Goal: Task Accomplishment & Management: Use online tool/utility

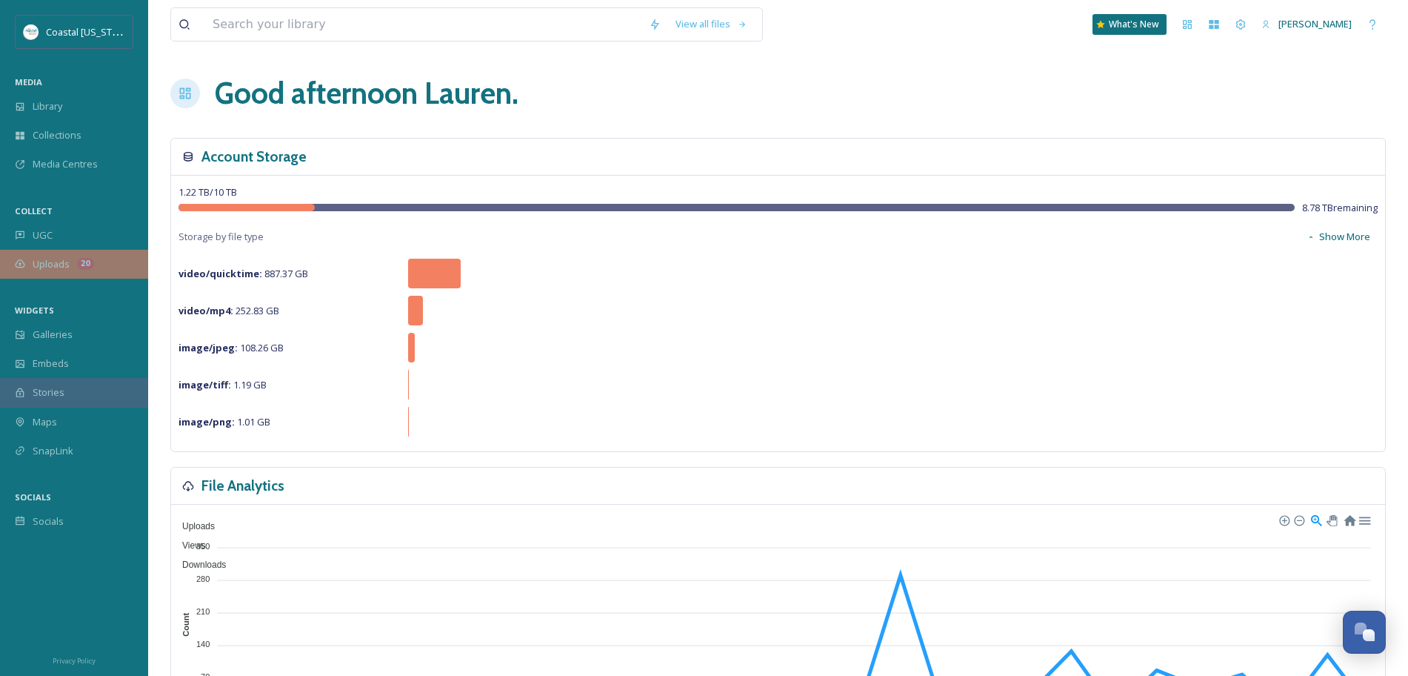
click at [89, 263] on div "20" at bounding box center [85, 264] width 17 height 12
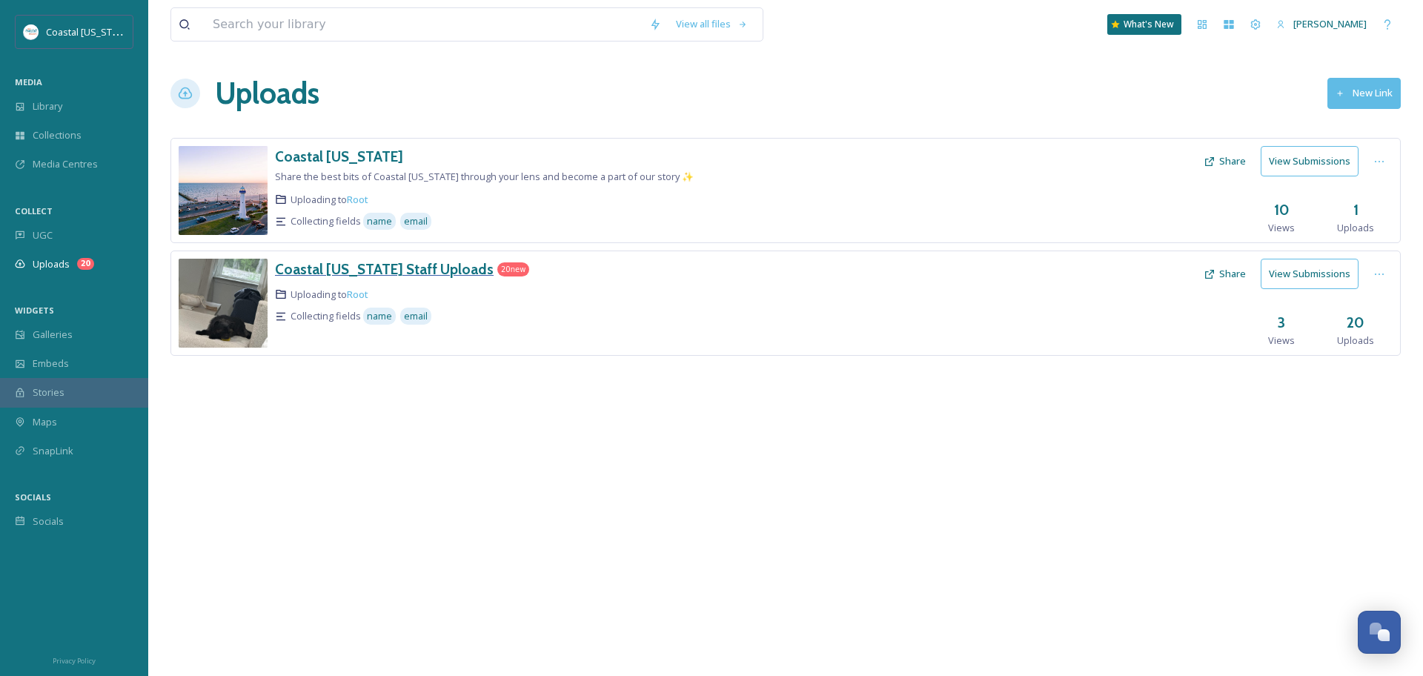
click at [450, 267] on h3 "Coastal [US_STATE] Staff Uploads" at bounding box center [384, 269] width 219 height 18
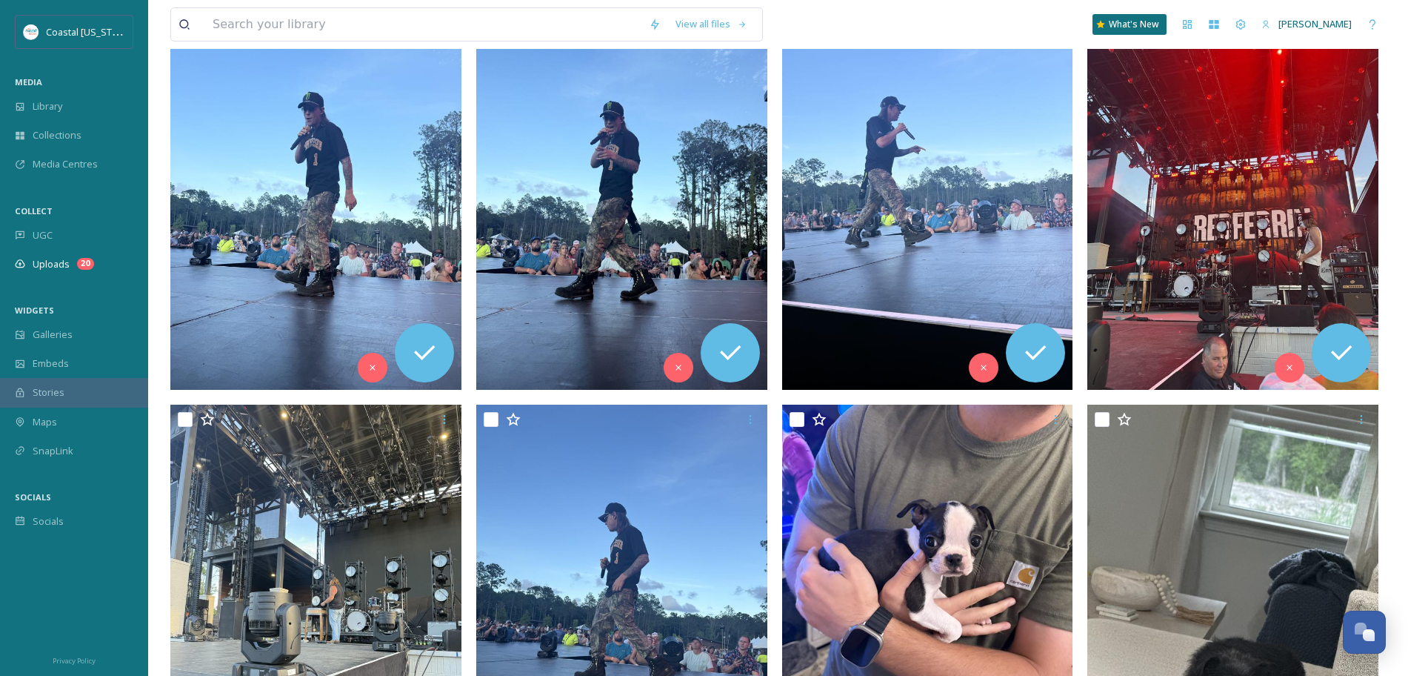
scroll to position [1768, 0]
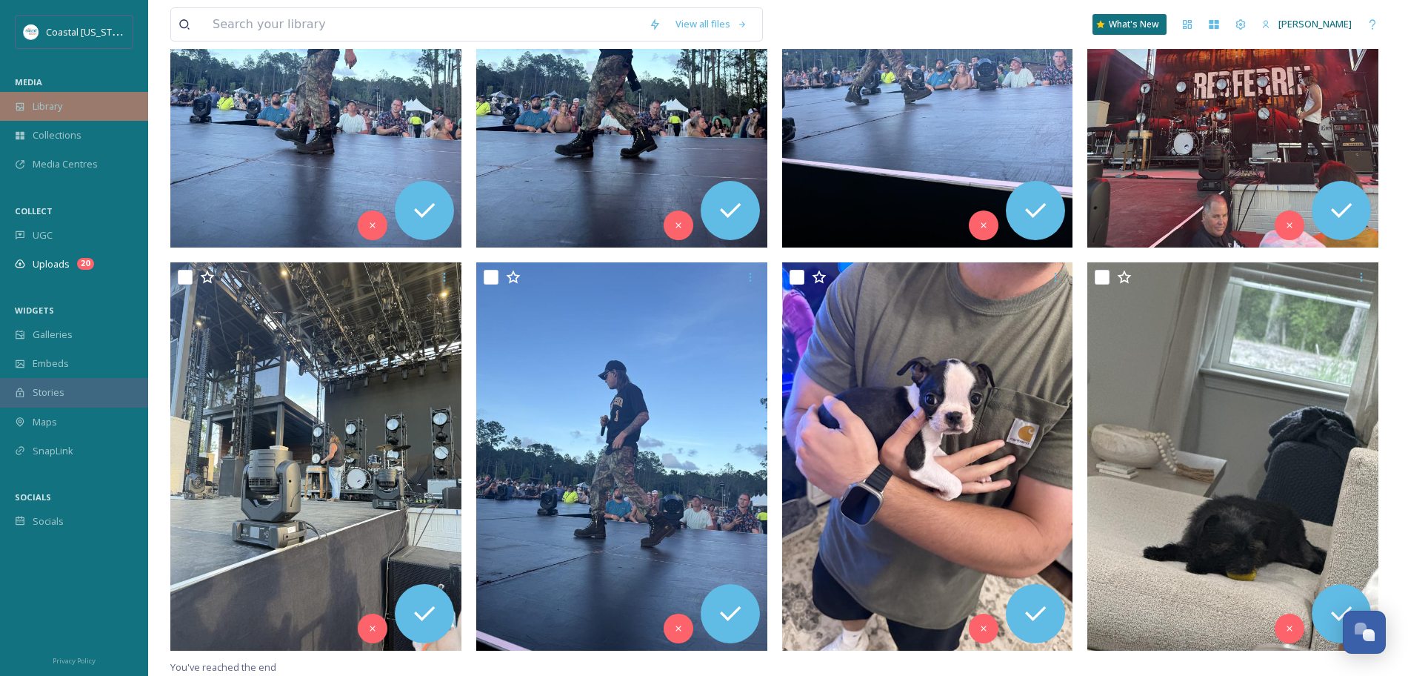
click at [42, 104] on span "Library" at bounding box center [48, 106] width 30 height 14
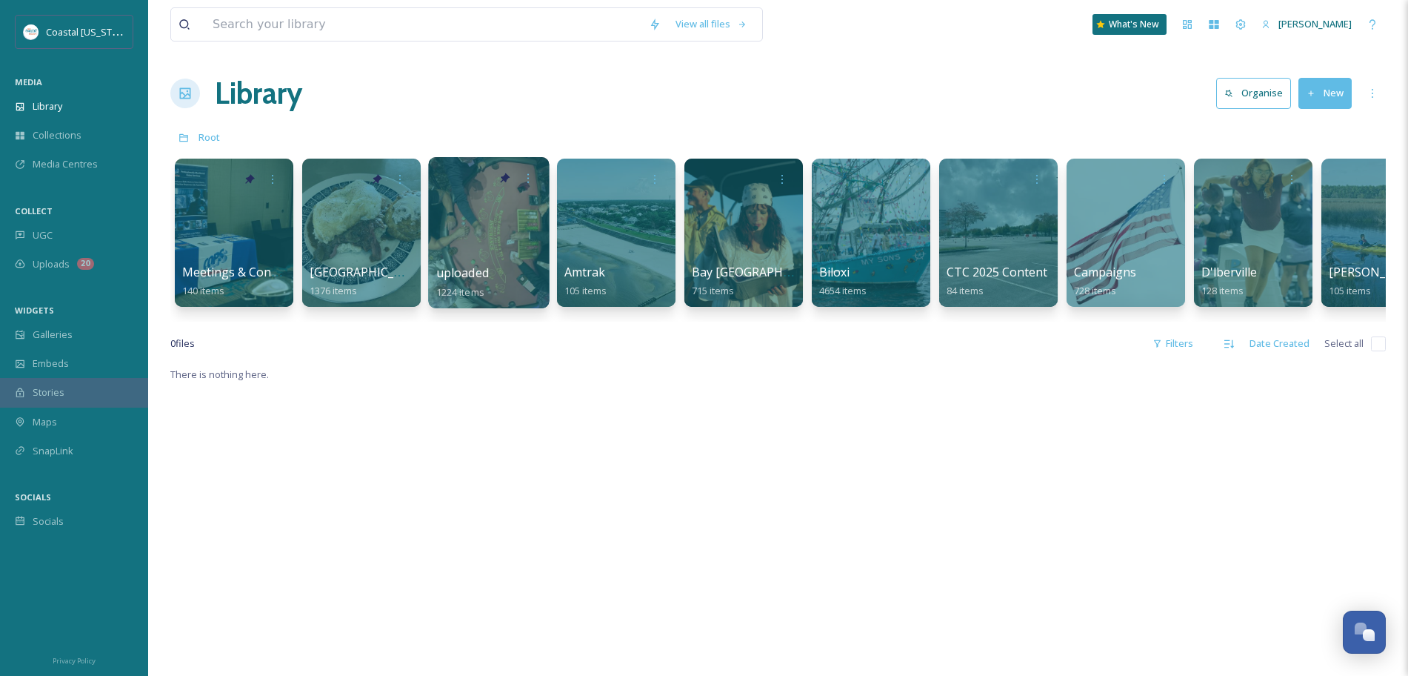
click at [525, 247] on div at bounding box center [488, 232] width 121 height 151
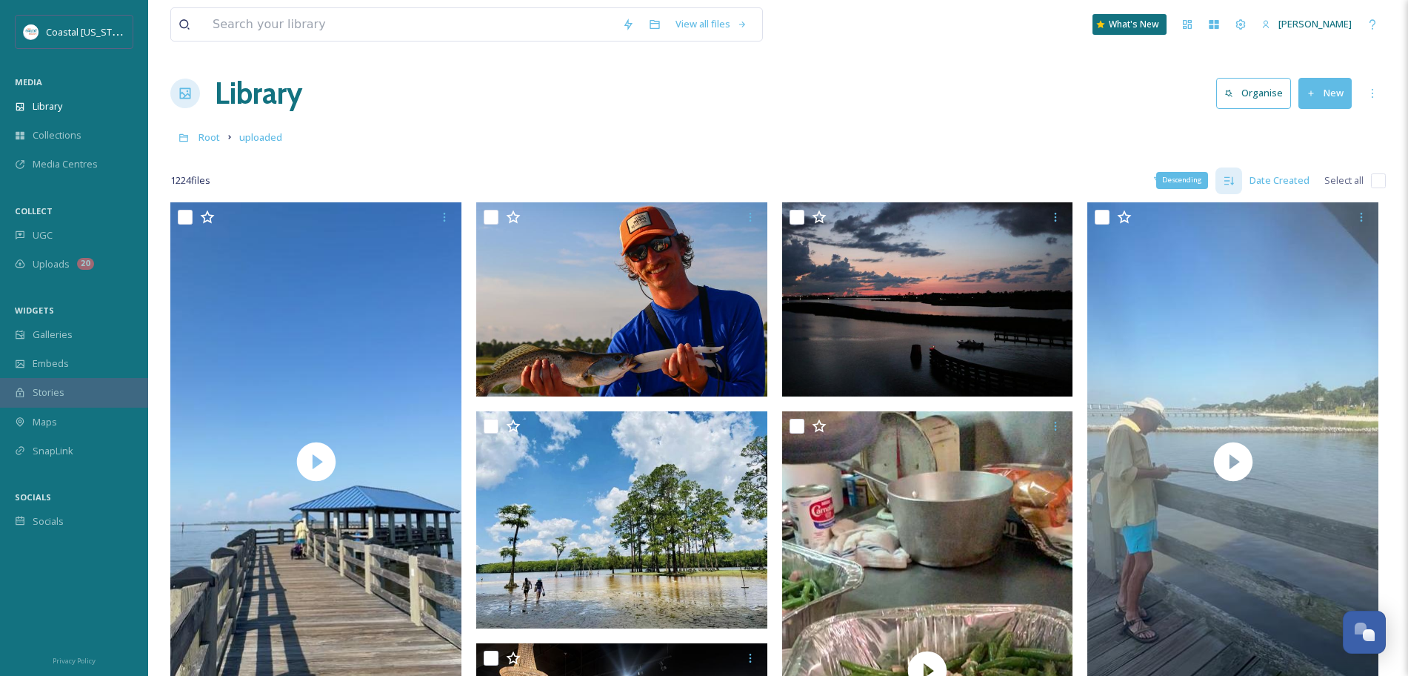
click at [1174, 174] on div "Descending" at bounding box center [1183, 180] width 52 height 16
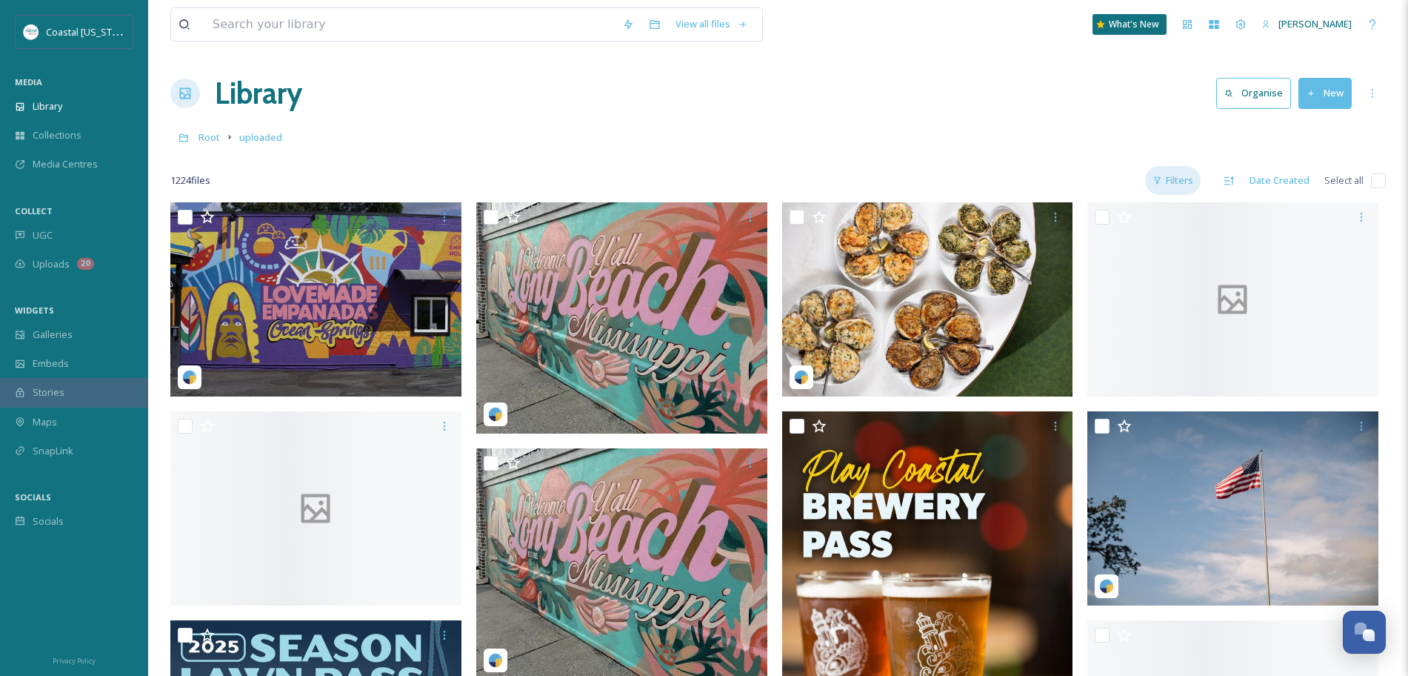
click at [1171, 182] on div "Filters" at bounding box center [1173, 180] width 56 height 29
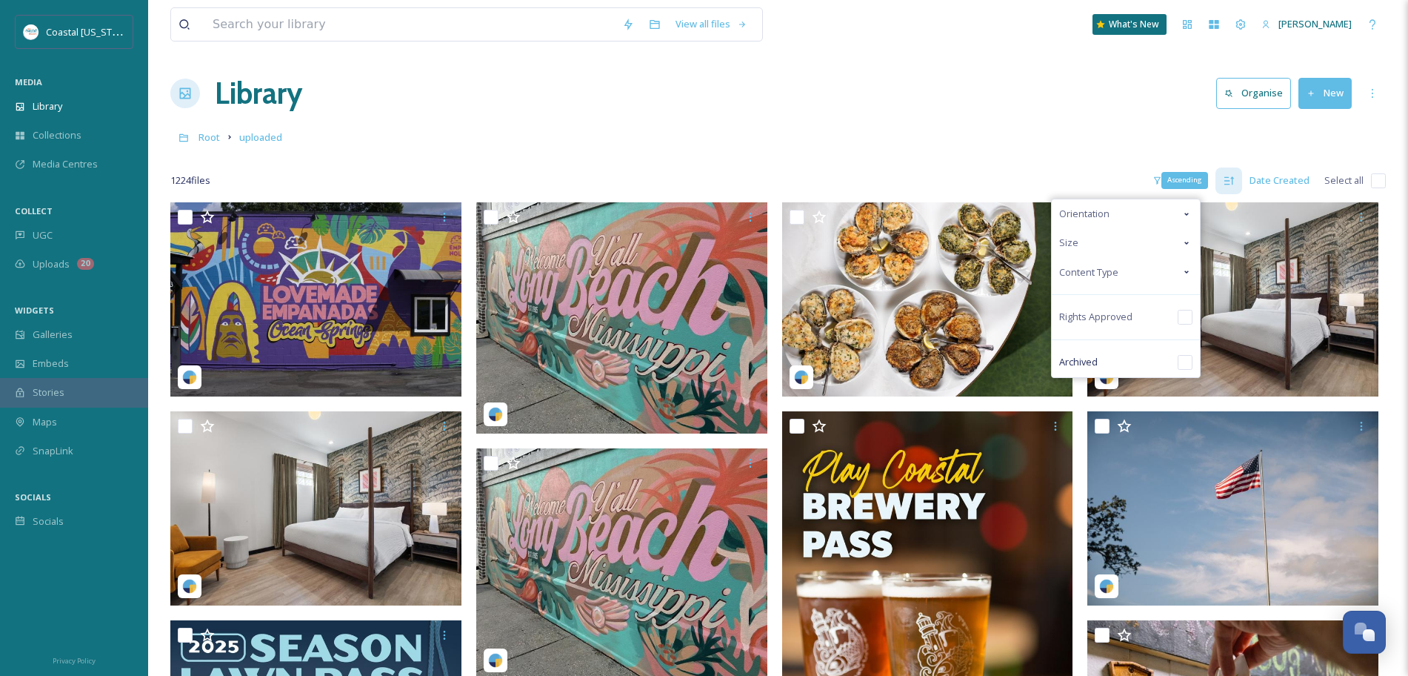
click at [1240, 182] on div "Ascending" at bounding box center [1229, 180] width 27 height 27
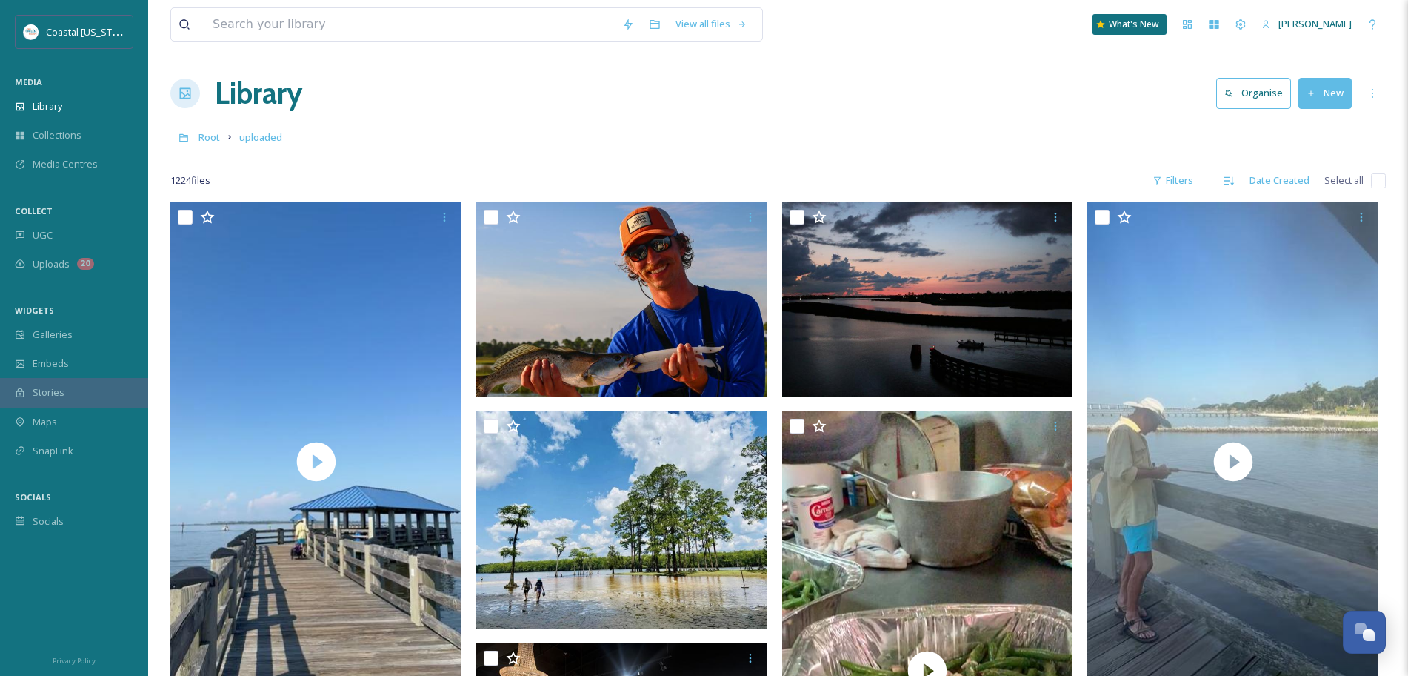
click at [1288, 182] on div "Date Created" at bounding box center [1280, 180] width 75 height 29
click at [1288, 248] on span "Date Created" at bounding box center [1275, 243] width 59 height 14
click at [1287, 175] on div "Date Created" at bounding box center [1280, 180] width 75 height 29
click at [1268, 220] on span "Date Modified" at bounding box center [1277, 214] width 63 height 14
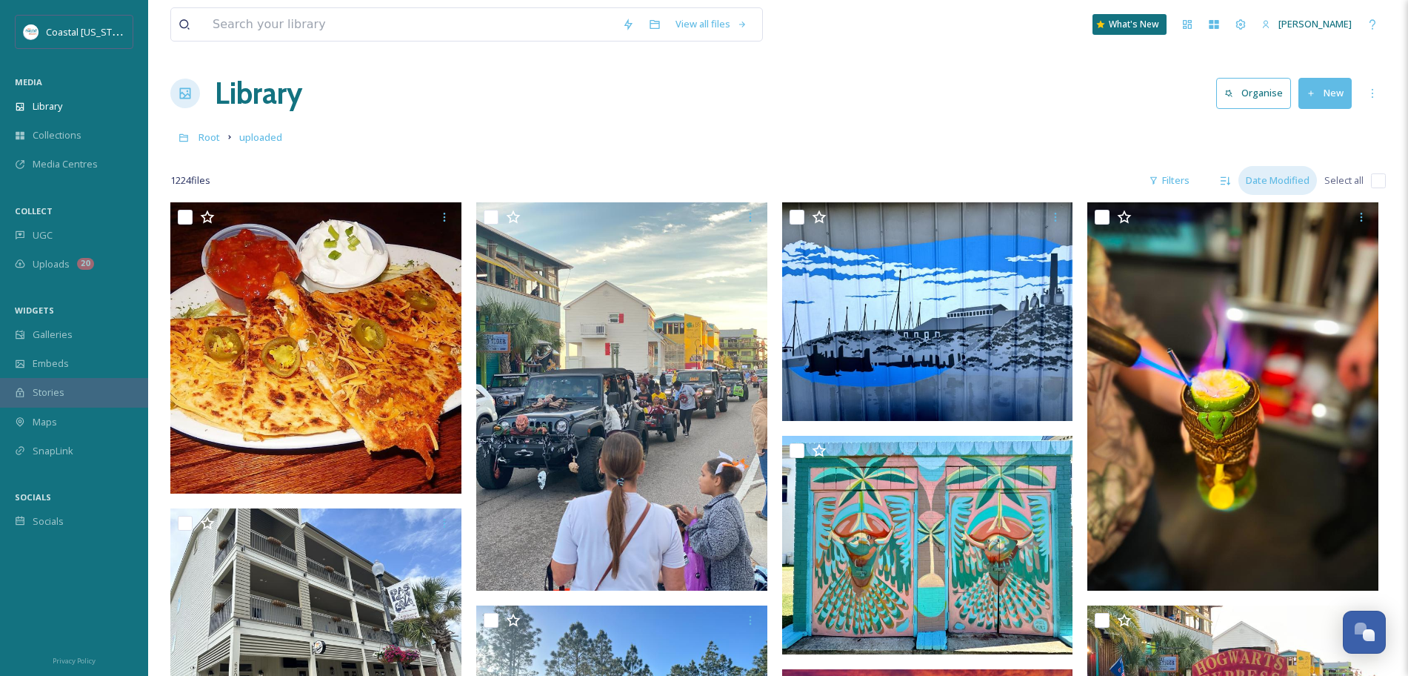
click at [1263, 187] on div "Date Modified" at bounding box center [1278, 180] width 79 height 29
click at [1292, 236] on span "Date Created" at bounding box center [1275, 243] width 59 height 14
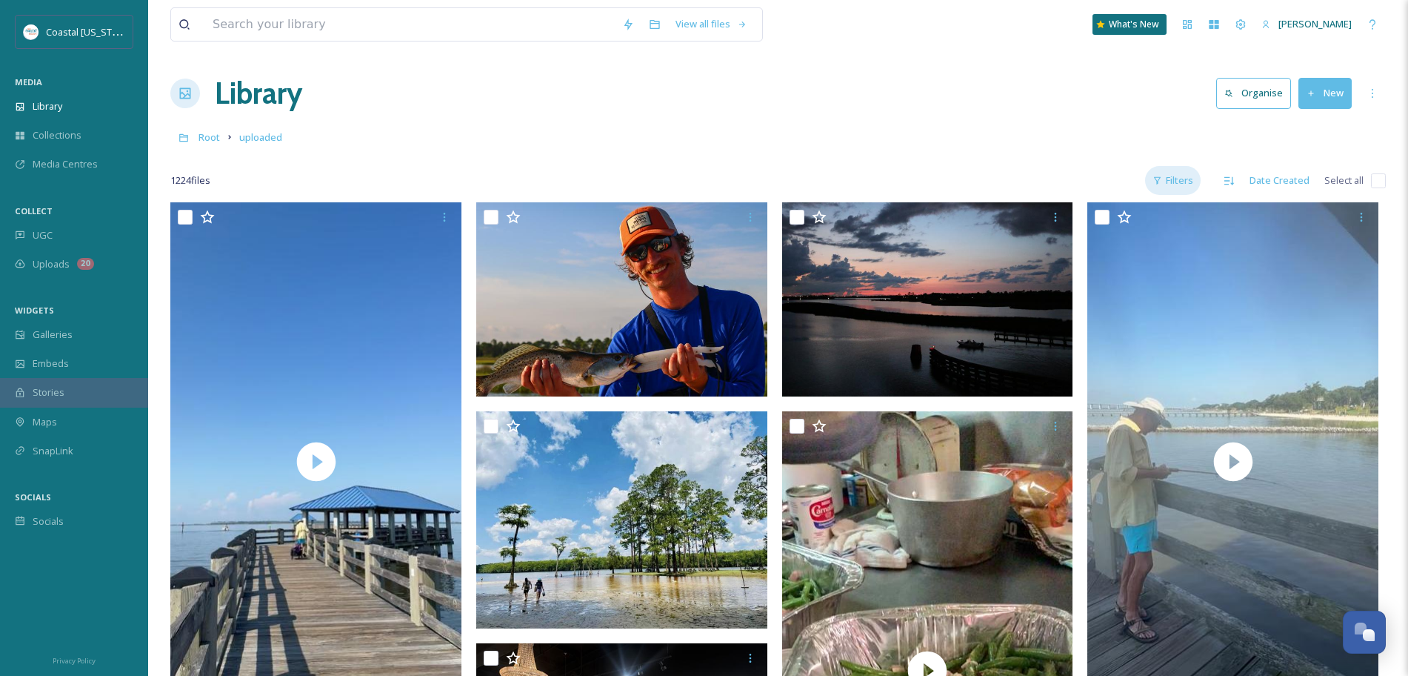
click at [1189, 179] on div "Filters" at bounding box center [1173, 180] width 56 height 29
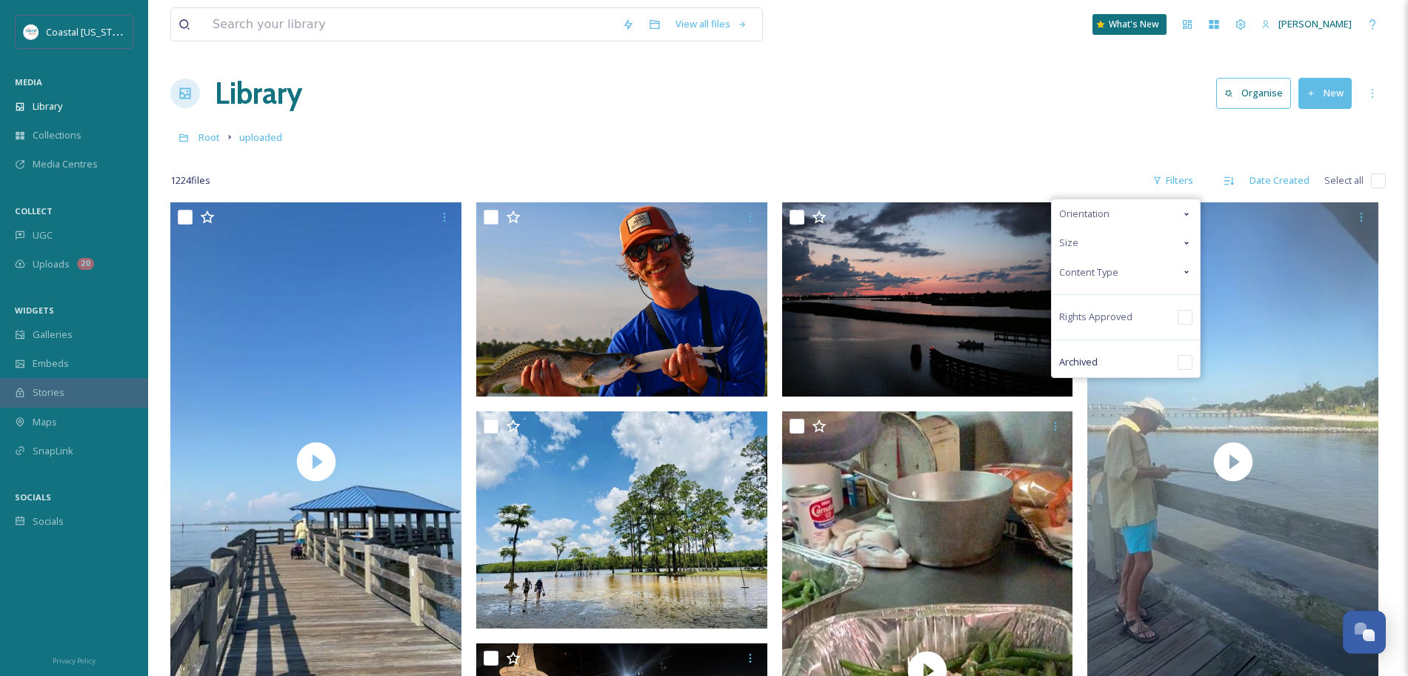
click at [1083, 166] on div "1224 file s Filters Orientation Size Content Type Rights Approved Archived Date…" at bounding box center [778, 180] width 1216 height 29
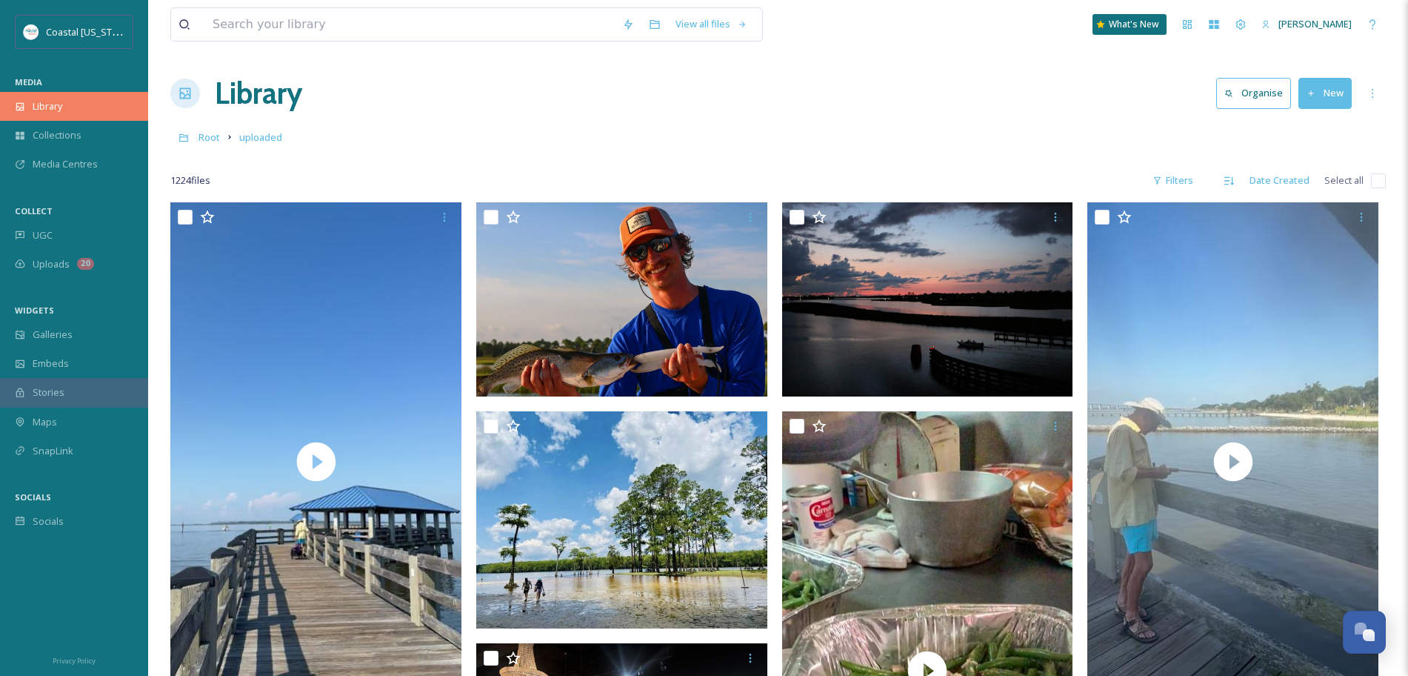
click at [35, 112] on span "Library" at bounding box center [48, 106] width 30 height 14
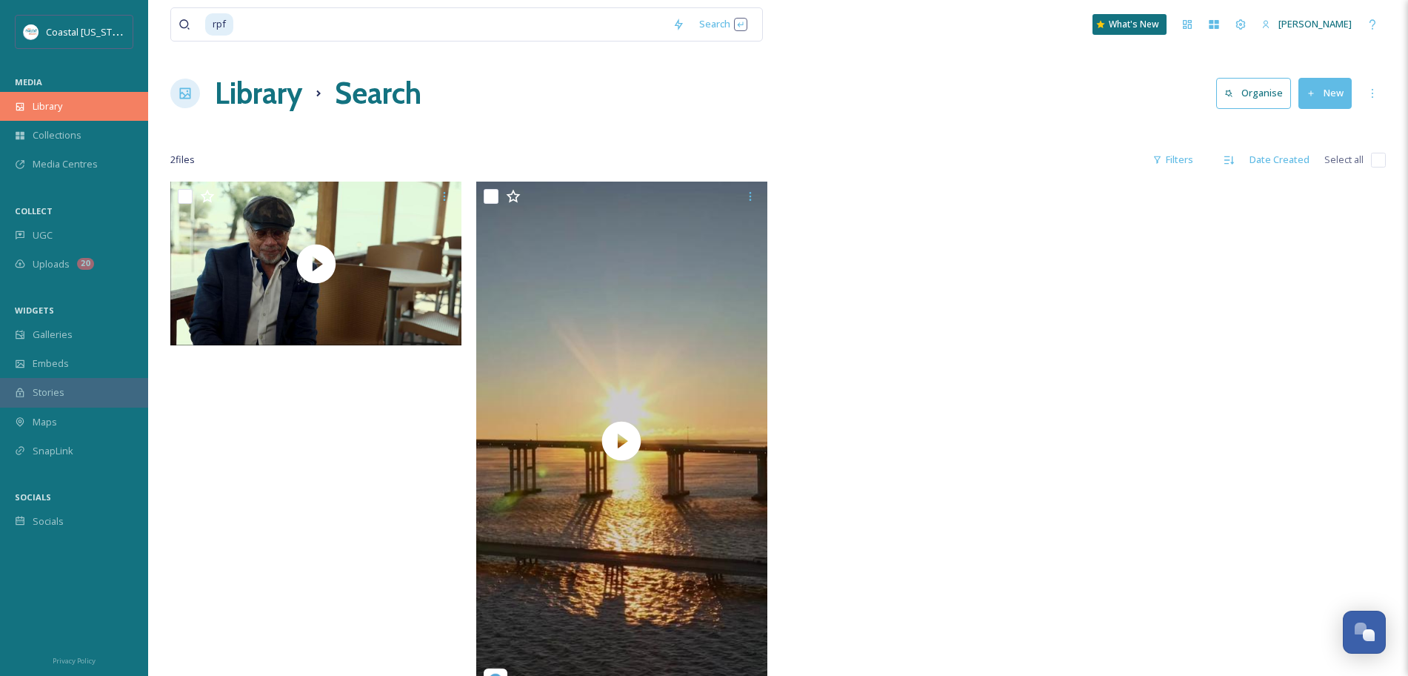
click at [62, 99] on span "Library" at bounding box center [48, 106] width 30 height 14
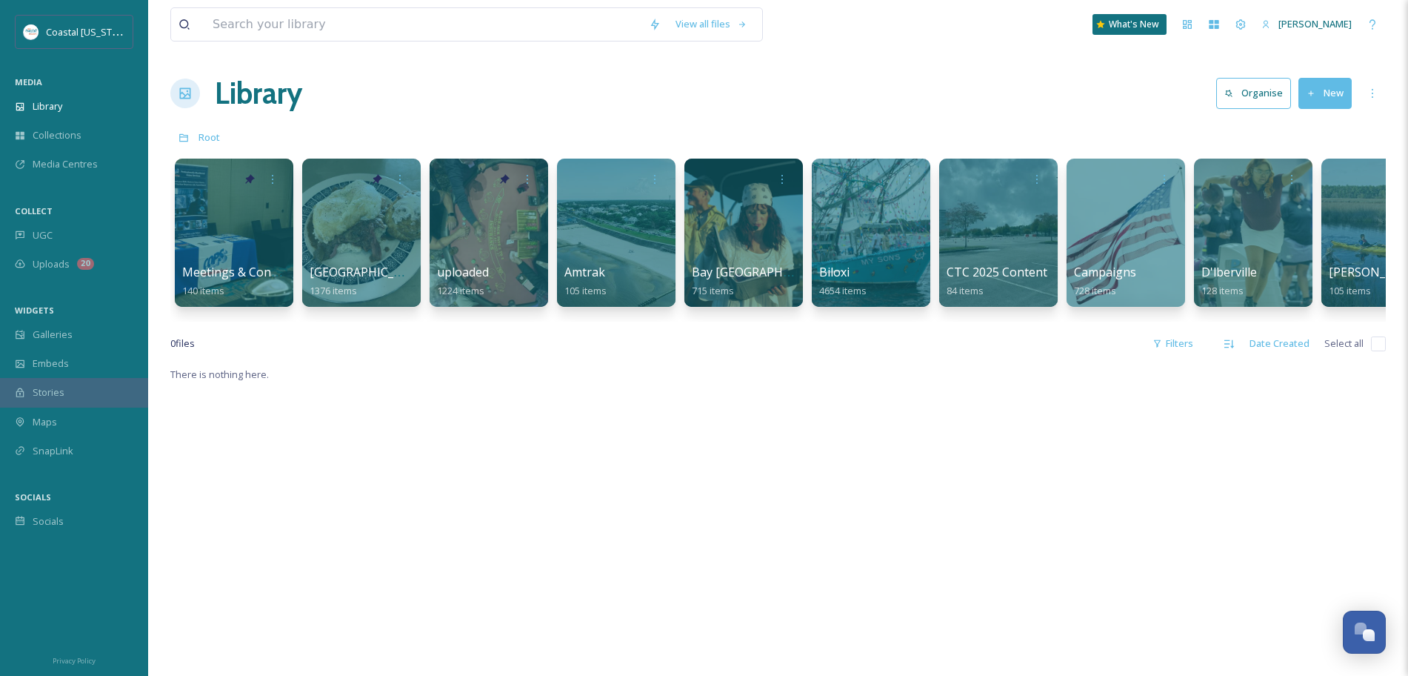
click at [1337, 97] on button "New" at bounding box center [1325, 93] width 53 height 30
click at [1302, 192] on span "Folder" at bounding box center [1308, 186] width 28 height 14
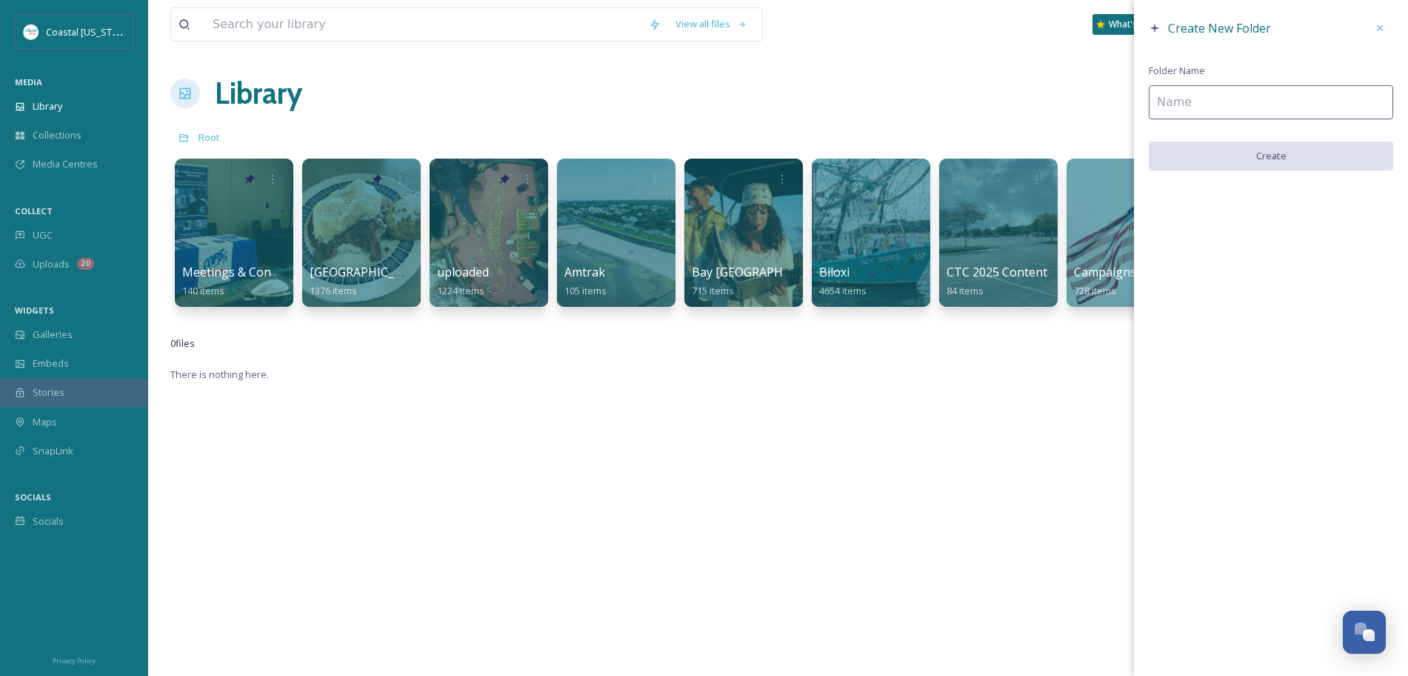
click at [1200, 106] on input at bounding box center [1271, 102] width 245 height 34
type input "RPF MEDIA"
click at [1218, 149] on button "Create" at bounding box center [1271, 157] width 245 height 30
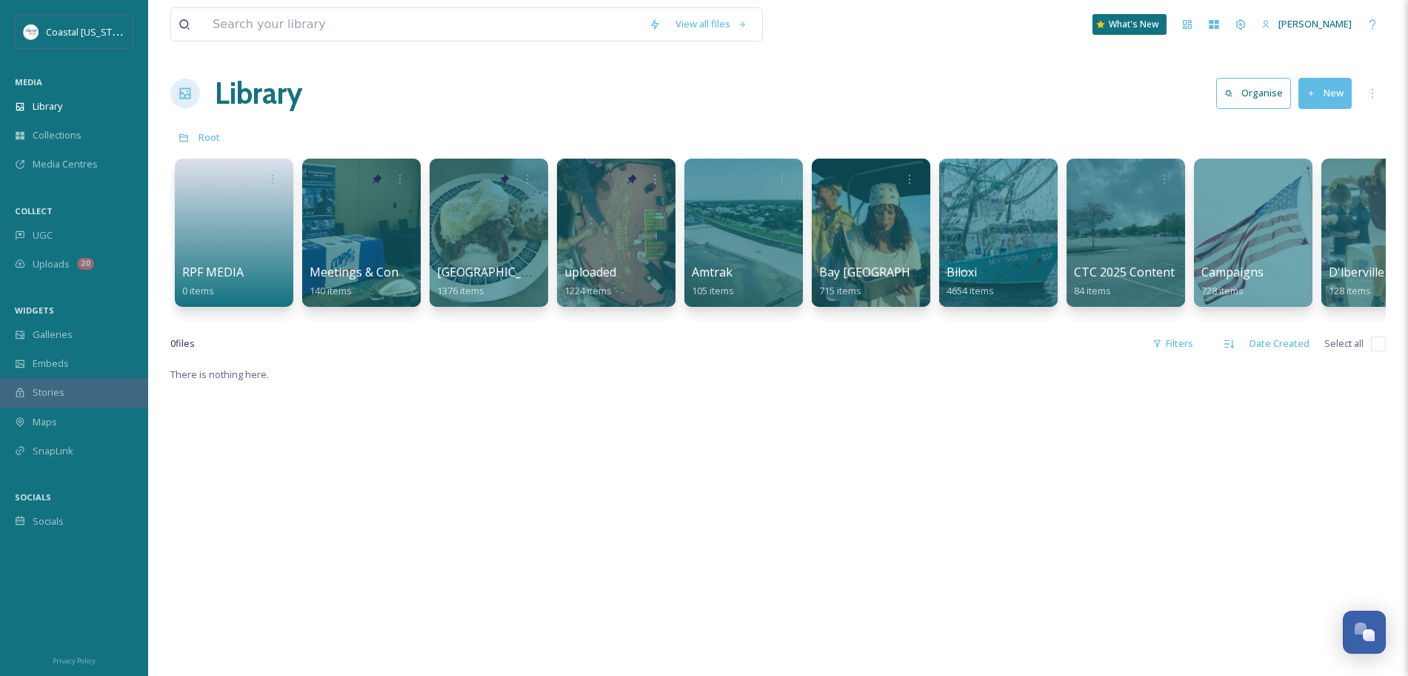
click at [343, 127] on div "Root" at bounding box center [778, 137] width 1216 height 28
click at [268, 176] on icon at bounding box center [273, 178] width 12 height 12
click at [475, 79] on div "Library Organise New" at bounding box center [778, 93] width 1216 height 44
